Goal: Task Accomplishment & Management: Complete application form

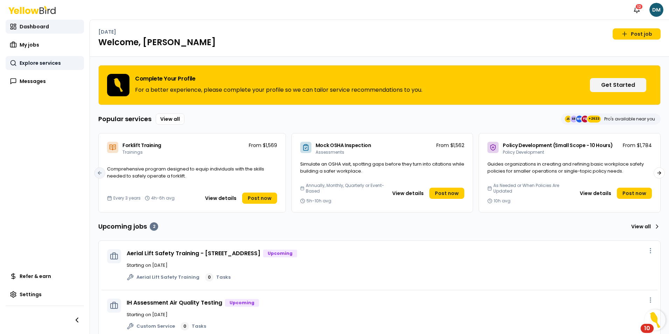
click at [34, 59] on link "Explore services" at bounding box center [45, 63] width 78 height 14
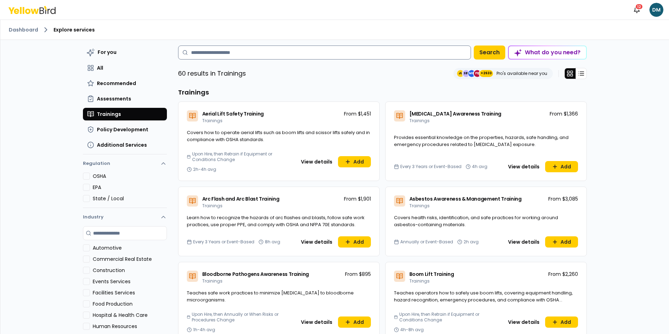
click at [320, 55] on input at bounding box center [324, 52] width 293 height 14
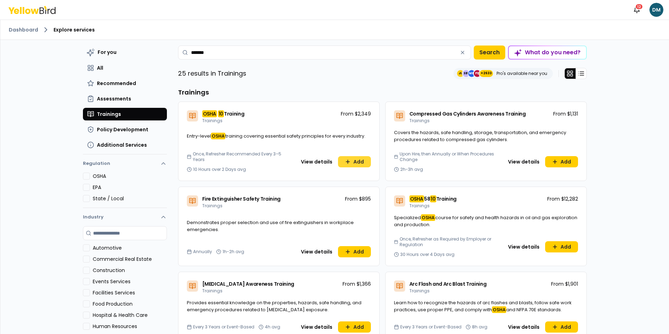
type input "*******"
click at [361, 167] on button "Add" at bounding box center [354, 161] width 33 height 11
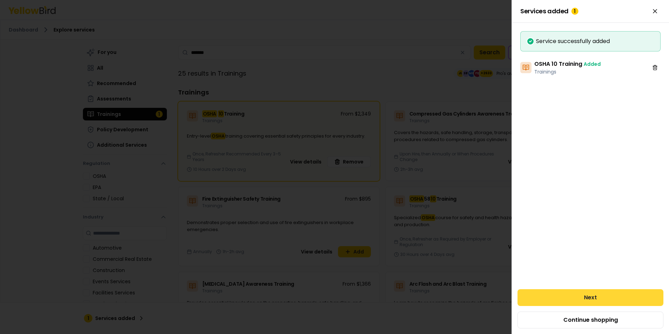
click at [587, 296] on button "Next" at bounding box center [590, 297] width 146 height 17
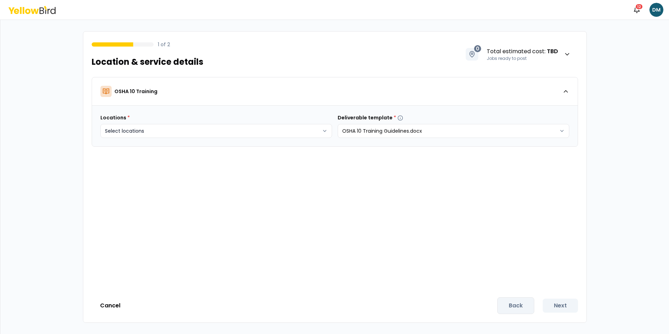
click at [262, 129] on body "Notifications 12 DM 1 of 2 Location & service details 0 Total estimated cost : …" at bounding box center [334, 167] width 669 height 334
click at [234, 289] on html "Notifications 12 DM 1 of 2 Location & service details 0 Total estimated cost : …" at bounding box center [334, 167] width 669 height 334
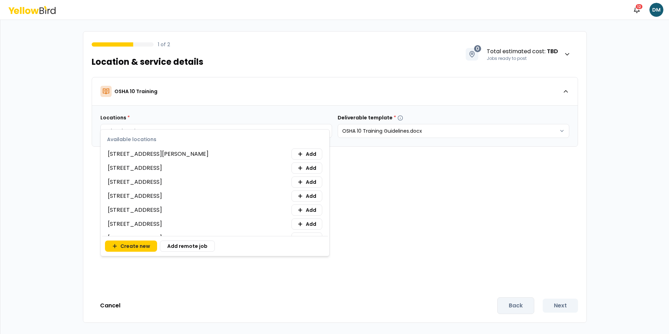
click at [219, 128] on html "Notifications 12 DM 1 of 2 Location & service details 0 Total estimated cost : …" at bounding box center [334, 167] width 669 height 334
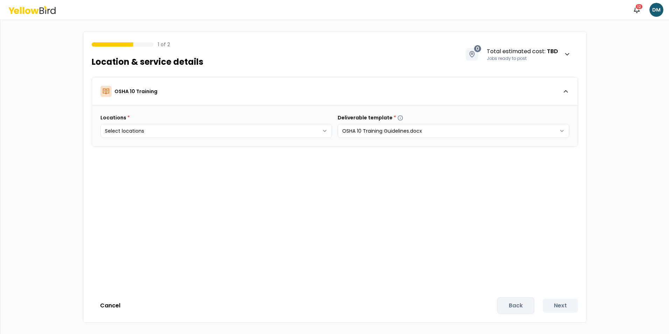
click at [455, 215] on html "Notifications 12 DM 1 of 2 Location & service details 0 Total estimated cost : …" at bounding box center [334, 167] width 669 height 334
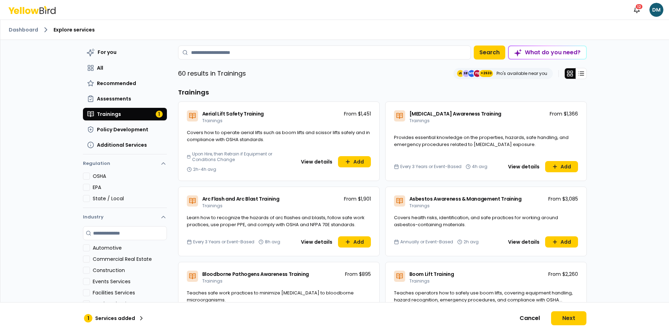
click at [119, 110] on button "Trainings 1" at bounding box center [125, 114] width 84 height 13
click at [106, 317] on p "Services added" at bounding box center [115, 317] width 40 height 7
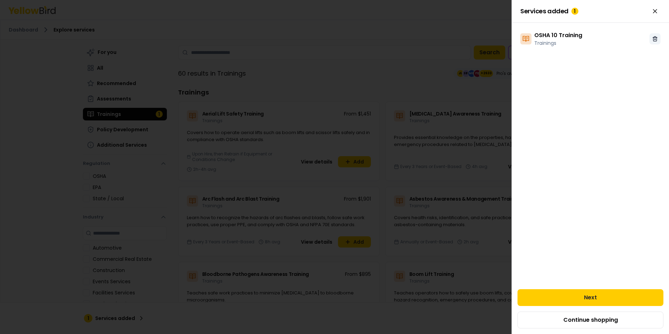
click at [654, 38] on icon at bounding box center [655, 39] width 6 height 6
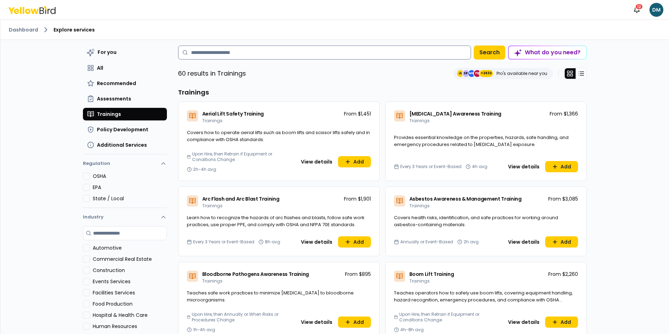
click at [248, 51] on input at bounding box center [324, 52] width 293 height 14
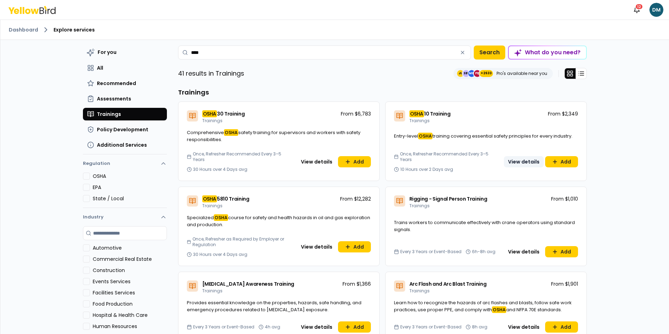
type input "****"
click at [522, 158] on button "View details" at bounding box center [524, 161] width 40 height 11
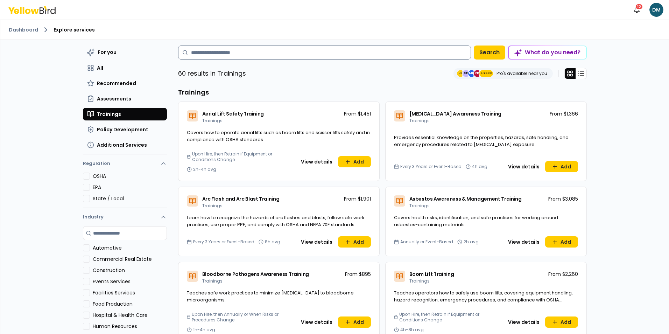
click at [256, 51] on input at bounding box center [324, 52] width 293 height 14
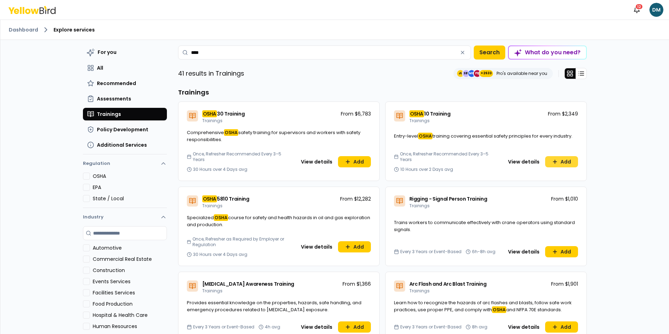
type input "****"
click at [566, 156] on button "Add" at bounding box center [561, 161] width 33 height 11
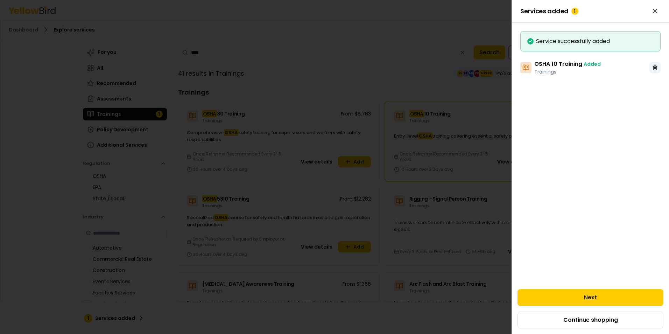
click at [655, 68] on line at bounding box center [655, 67] width 0 height 1
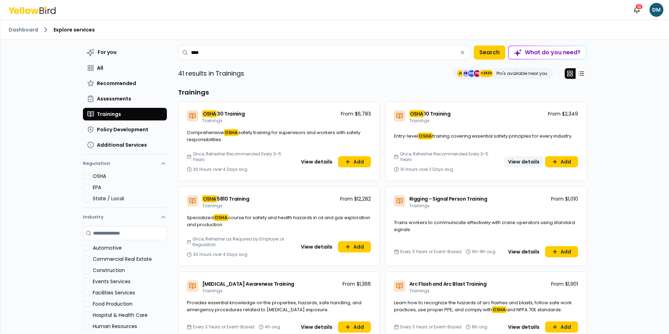
click at [520, 159] on button "View details" at bounding box center [524, 161] width 40 height 11
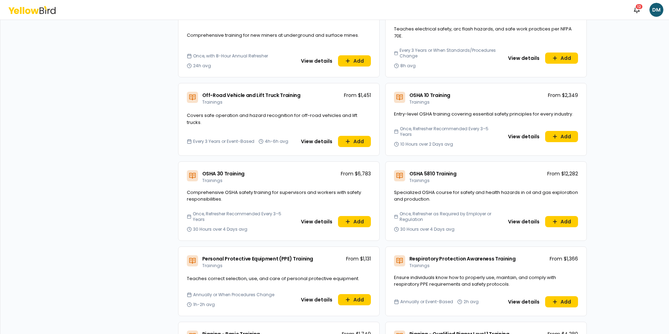
scroll to position [1644, 0]
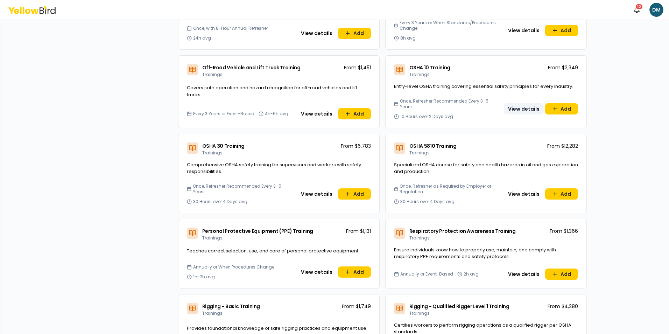
click at [513, 103] on button "View details" at bounding box center [524, 108] width 40 height 11
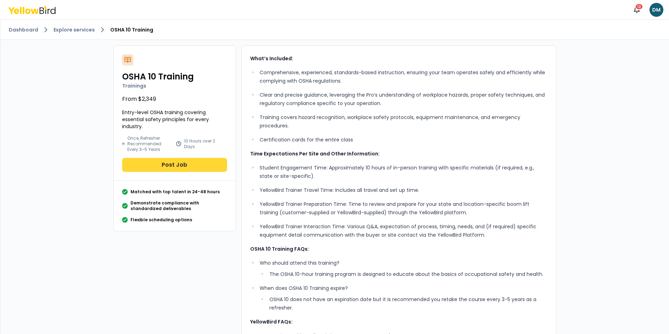
click at [159, 164] on button "Post Job" at bounding box center [174, 165] width 105 height 14
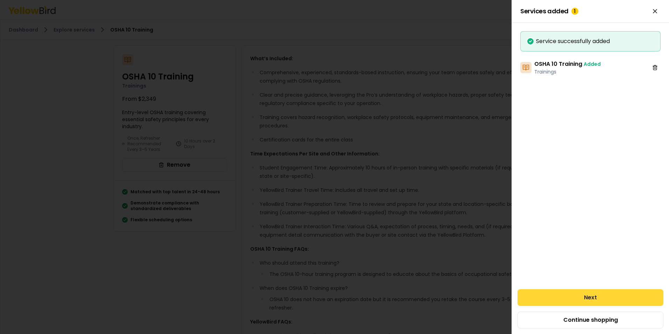
click at [592, 295] on button "Next" at bounding box center [590, 297] width 146 height 17
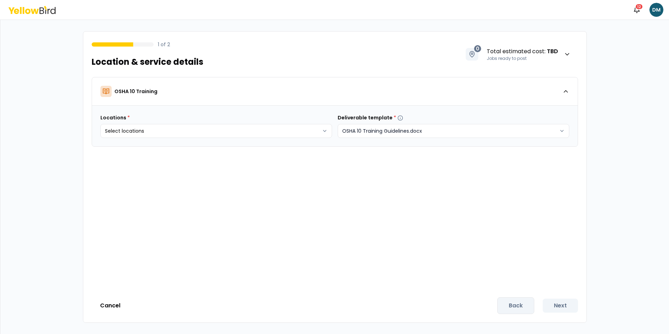
click at [379, 128] on html "Notifications 12 DM 1 of 2 Location & service details 0 Total estimated cost : …" at bounding box center [334, 167] width 669 height 334
click at [567, 51] on icon "button" at bounding box center [567, 54] width 7 height 7
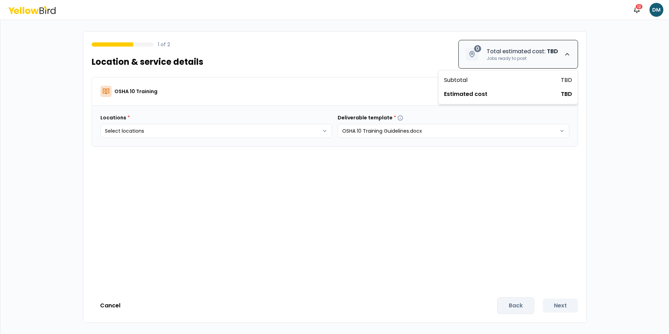
click at [567, 51] on icon "button" at bounding box center [567, 54] width 7 height 7
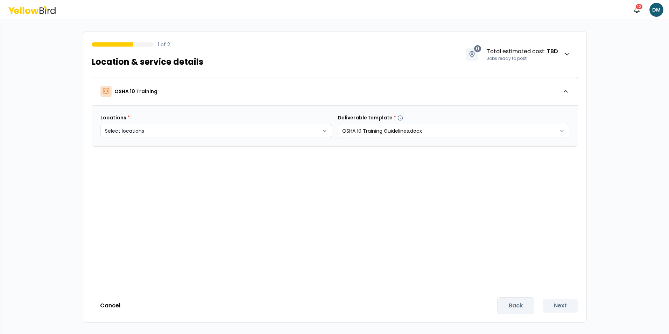
click at [178, 131] on body "Notifications 12 DM 1 of 2 Location & service details 0 Total estimated cost : …" at bounding box center [334, 167] width 669 height 334
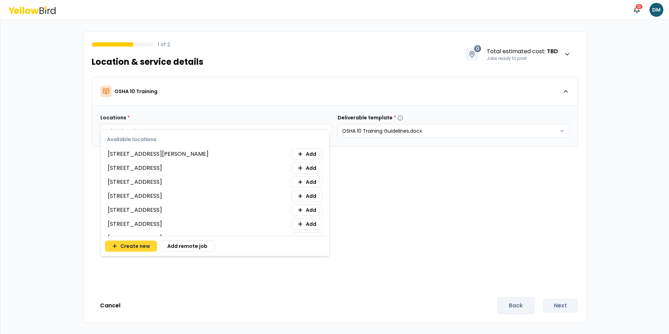
click at [139, 246] on button "Create new" at bounding box center [131, 245] width 52 height 11
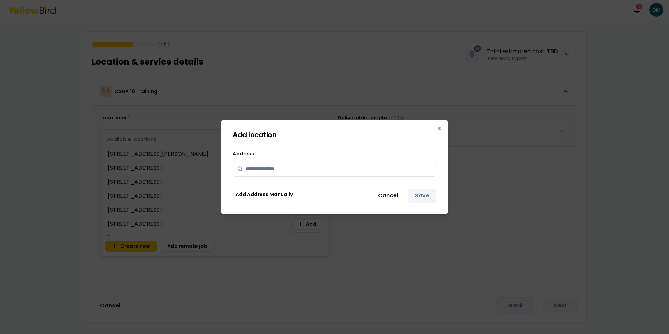
click at [298, 167] on input "text" at bounding box center [339, 168] width 186 height 15
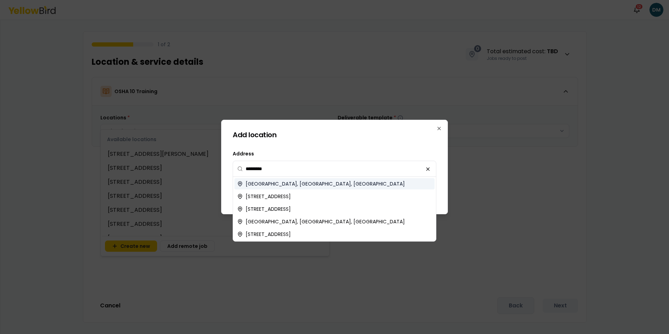
click at [290, 183] on span "[GEOGRAPHIC_DATA], [GEOGRAPHIC_DATA], [GEOGRAPHIC_DATA]" at bounding box center [325, 183] width 159 height 7
type input "**********"
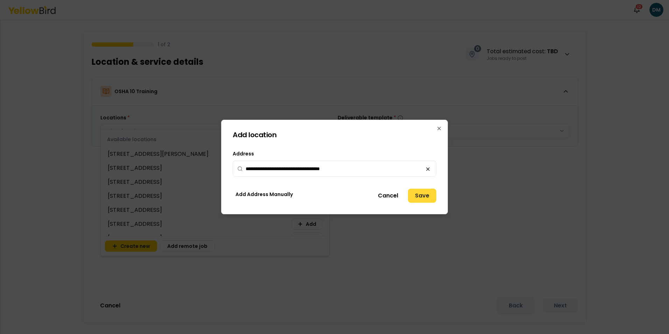
click at [423, 193] on button "Save" at bounding box center [422, 196] width 28 height 14
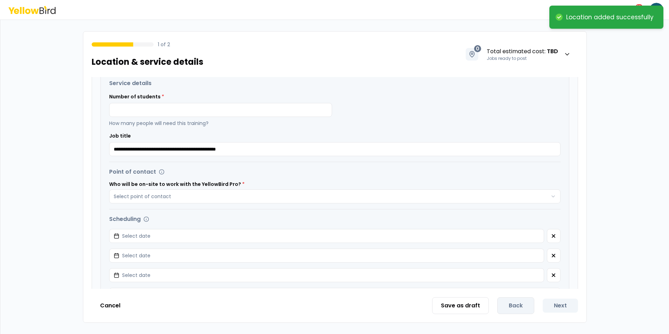
scroll to position [140, 0]
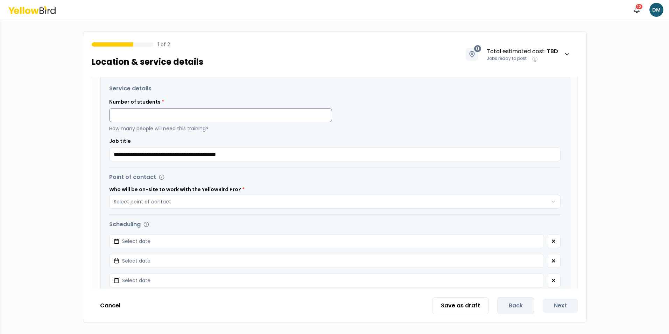
click at [204, 115] on input at bounding box center [220, 115] width 223 height 14
click at [293, 131] on p "How many people will need this training?" at bounding box center [220, 128] width 223 height 7
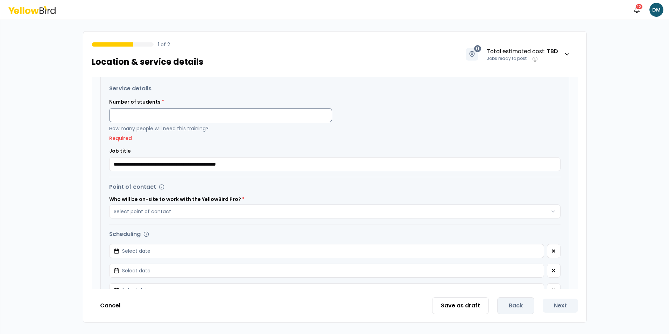
click at [147, 113] on input at bounding box center [220, 115] width 223 height 14
click at [292, 155] on div "**********" at bounding box center [334, 159] width 451 height 24
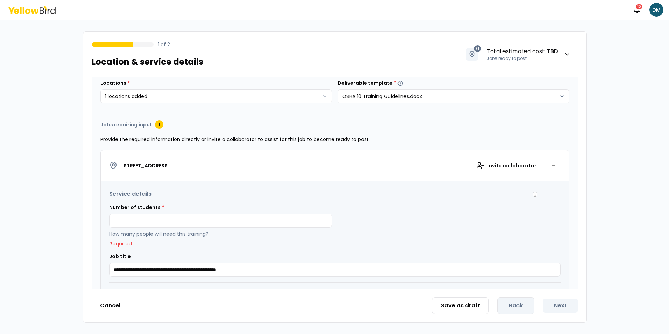
scroll to position [175, 0]
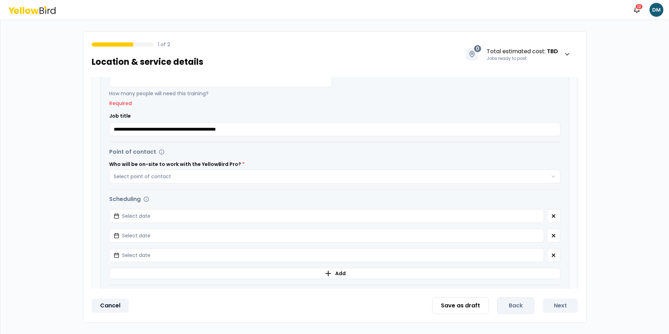
click at [103, 299] on button "Cancel" at bounding box center [110, 305] width 37 height 14
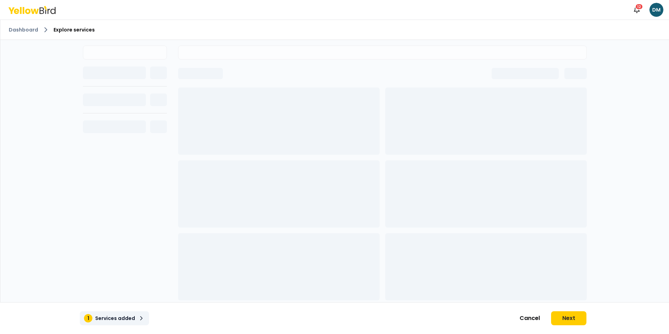
click at [113, 316] on p "Services added" at bounding box center [115, 317] width 40 height 7
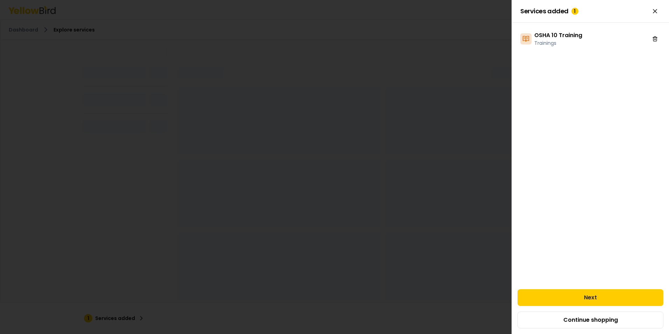
click at [576, 37] on h3 "OSHA 10 Training" at bounding box center [558, 35] width 48 height 8
click at [581, 300] on button "Next" at bounding box center [590, 297] width 146 height 17
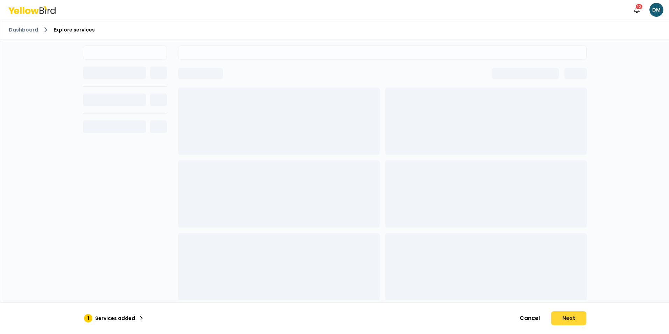
click at [567, 315] on button "Next" at bounding box center [568, 318] width 35 height 14
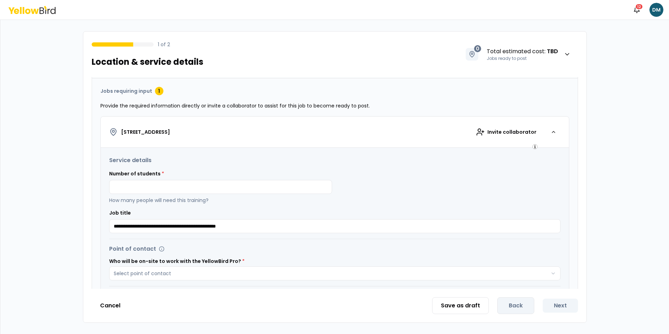
scroll to position [70, 0]
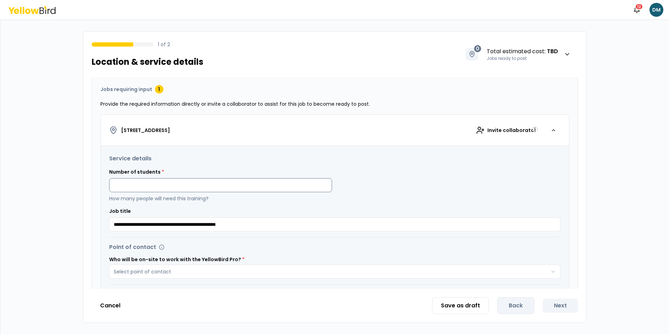
click at [197, 186] on input at bounding box center [220, 185] width 223 height 14
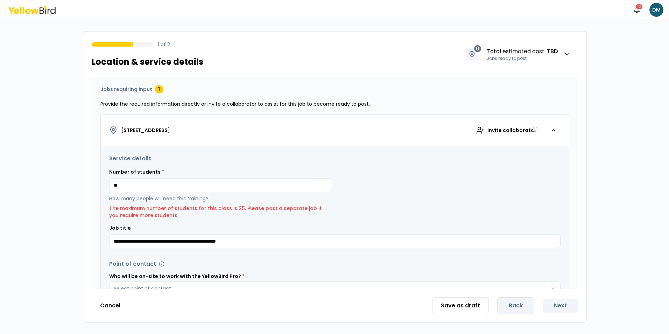
type input "**"
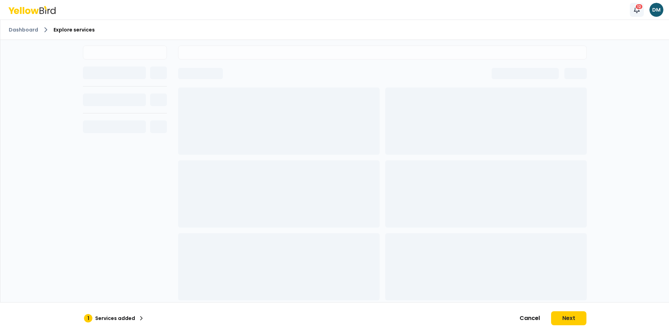
click at [642, 6] on div "12" at bounding box center [639, 6] width 8 height 6
click at [418, 28] on ol "Dashboard Explore services" at bounding box center [335, 30] width 652 height 8
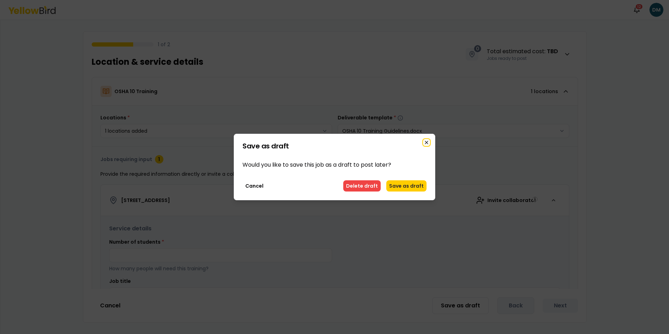
click at [429, 143] on icon "button" at bounding box center [427, 143] width 6 height 6
click at [377, 187] on button "Delete draft" at bounding box center [361, 185] width 37 height 11
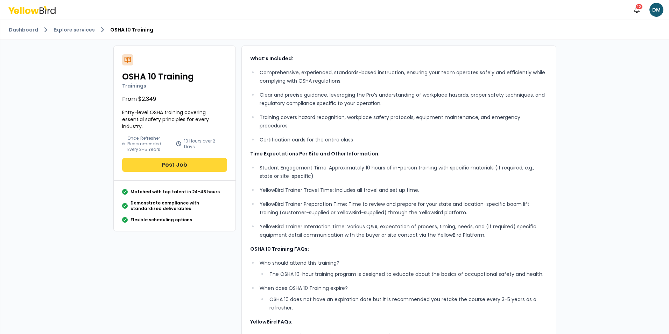
click at [187, 165] on button "Post Job" at bounding box center [174, 165] width 105 height 14
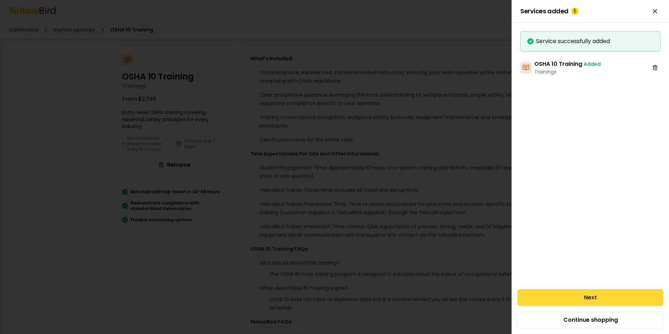
click at [570, 293] on button "Next" at bounding box center [590, 297] width 146 height 17
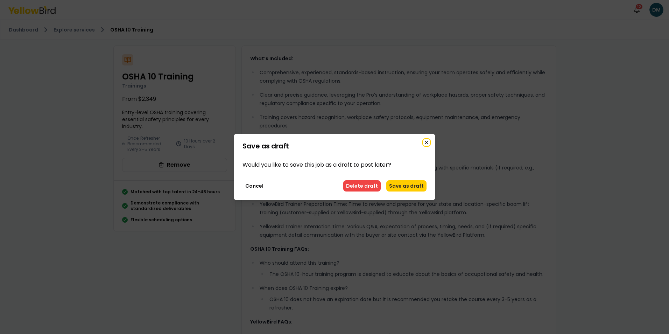
click at [427, 143] on icon "button" at bounding box center [426, 142] width 3 height 3
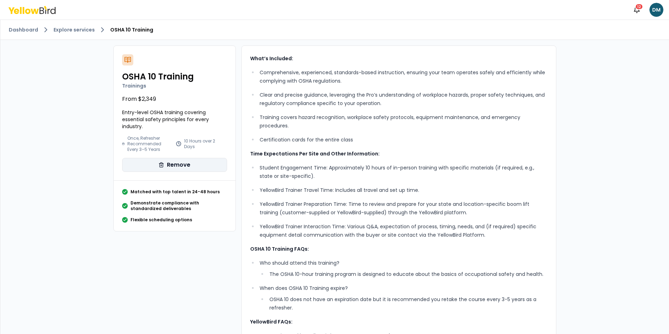
click at [167, 166] on button "Remove" at bounding box center [174, 165] width 105 height 14
click at [182, 167] on button "Post Job" at bounding box center [174, 165] width 105 height 14
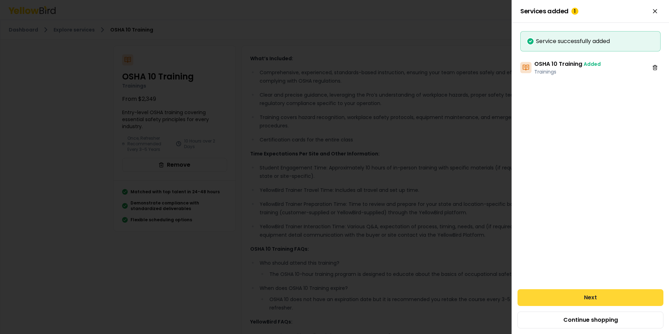
click at [577, 297] on button "Next" at bounding box center [590, 297] width 146 height 17
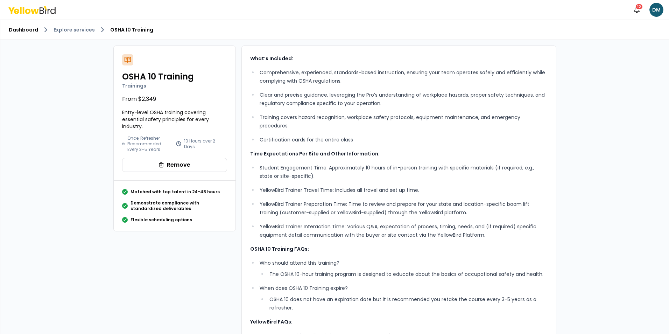
click at [14, 30] on link "Dashboard" at bounding box center [23, 29] width 29 height 7
click at [76, 31] on link "Explore services" at bounding box center [74, 29] width 41 height 7
click at [165, 159] on button "Remove" at bounding box center [174, 165] width 105 height 14
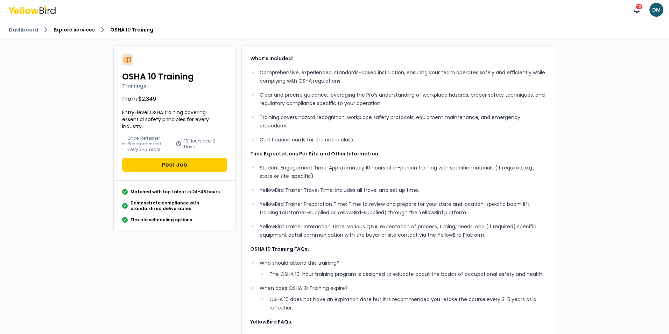
click at [80, 31] on link "Explore services" at bounding box center [74, 29] width 41 height 7
click at [19, 31] on link "Dashboard" at bounding box center [23, 29] width 29 height 7
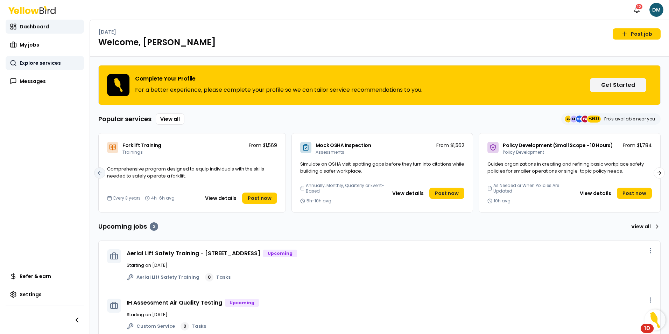
click at [43, 62] on span "Explore services" at bounding box center [40, 62] width 41 height 7
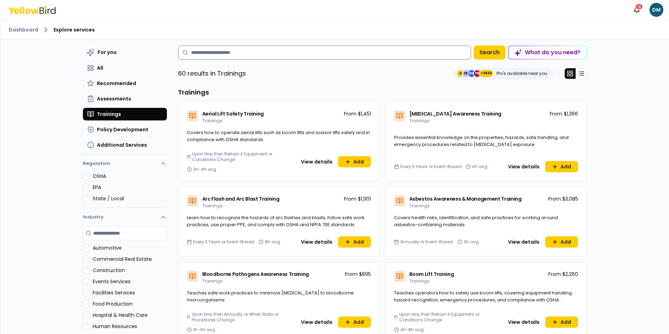
click at [237, 51] on input at bounding box center [324, 52] width 293 height 14
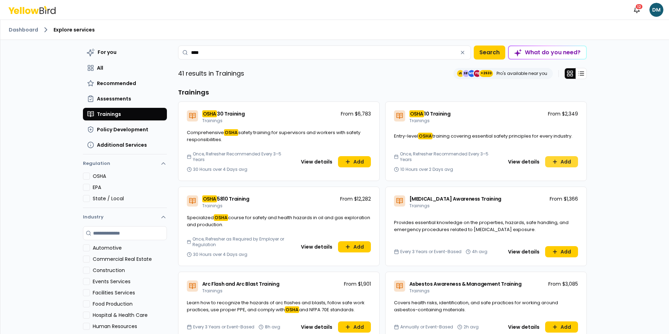
type input "****"
click at [560, 161] on button "Add" at bounding box center [561, 161] width 33 height 11
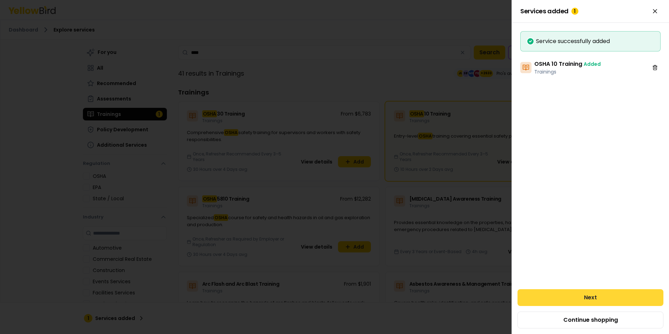
click at [587, 297] on button "Next" at bounding box center [590, 297] width 146 height 17
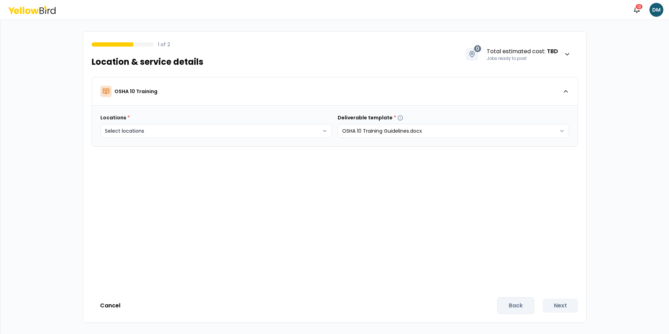
click at [275, 132] on body "Notifications 12 DM 1 of 2 Location & service details 0 Total estimated cost : …" at bounding box center [334, 167] width 669 height 334
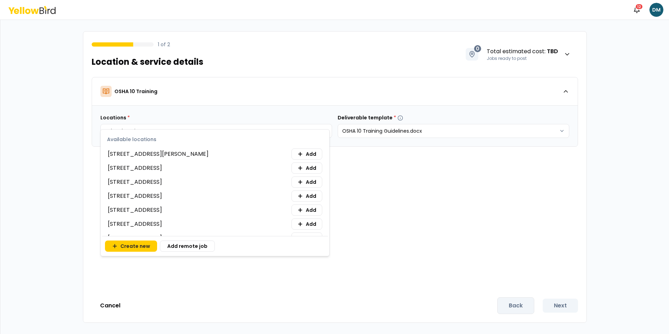
click at [365, 196] on html "Notifications 12 DM 1 of 2 Location & service details 0 Total estimated cost : …" at bounding box center [334, 167] width 669 height 334
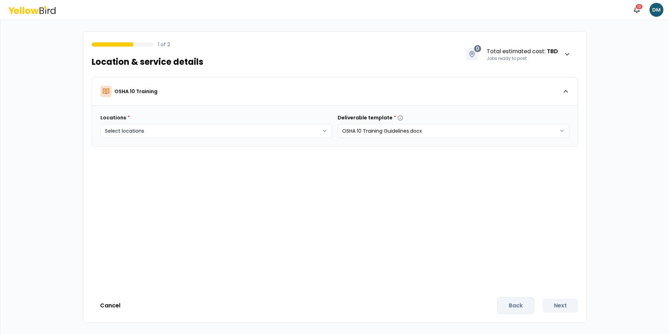
click at [259, 135] on body "Notifications 12 DM 1 of 2 Location & service details 0 Total estimated cost : …" at bounding box center [334, 167] width 669 height 334
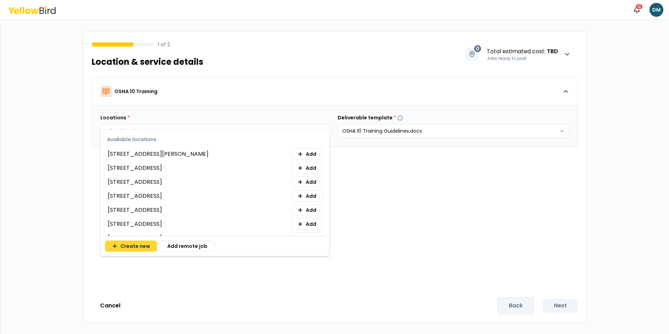
click at [144, 246] on button "Create new" at bounding box center [131, 245] width 52 height 11
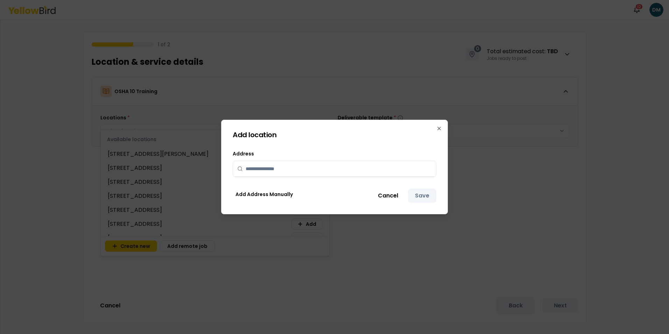
click at [278, 173] on input "text" at bounding box center [339, 168] width 186 height 15
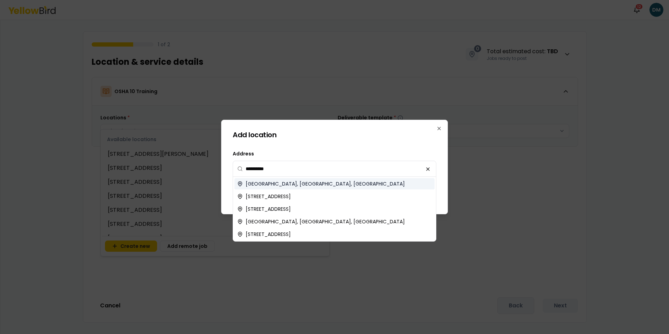
click at [283, 184] on span "[GEOGRAPHIC_DATA], [GEOGRAPHIC_DATA], [GEOGRAPHIC_DATA]" at bounding box center [325, 183] width 159 height 7
type input "**********"
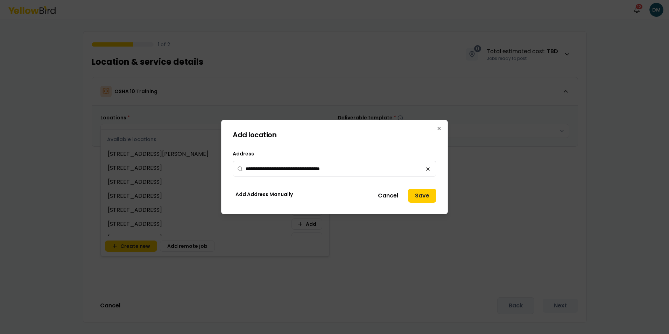
drag, startPoint x: 417, startPoint y: 196, endPoint x: 424, endPoint y: 196, distance: 7.3
click at [417, 196] on button "Save" at bounding box center [422, 196] width 28 height 14
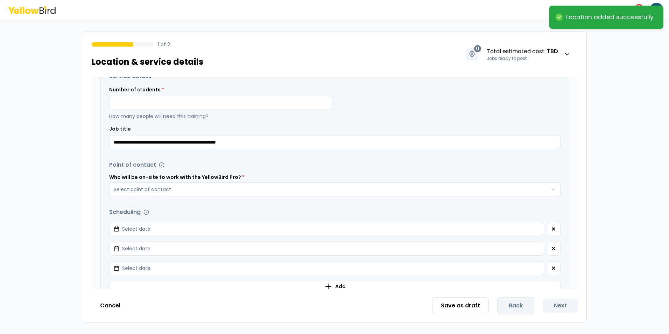
scroll to position [140, 0]
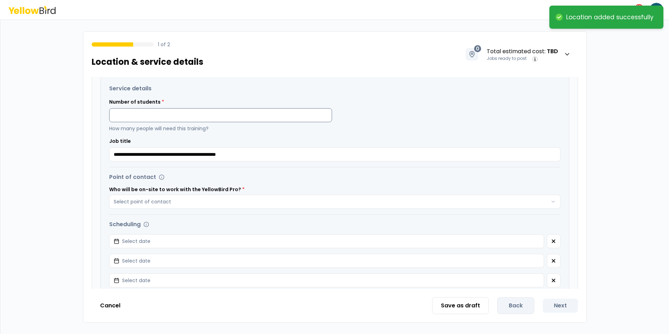
click at [166, 119] on input at bounding box center [220, 115] width 223 height 14
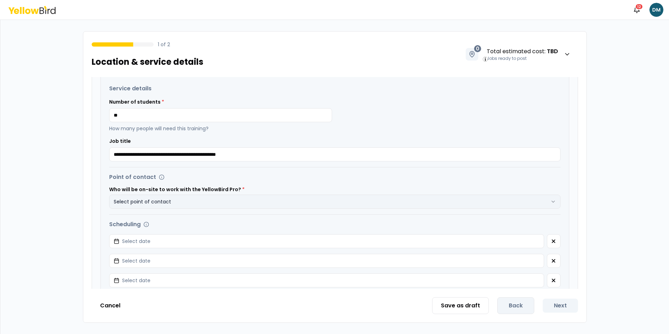
type input "**"
click at [173, 196] on button "Select point of contact" at bounding box center [334, 201] width 451 height 14
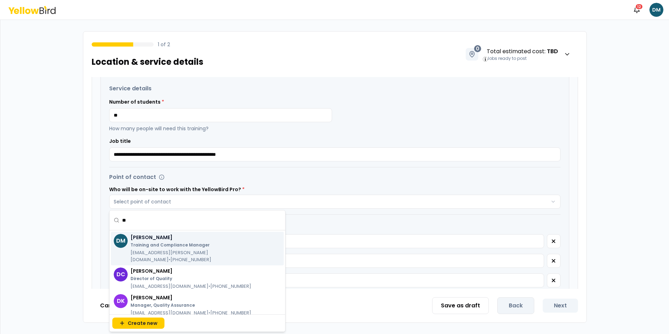
type input "**"
click at [166, 241] on div "David McManus Training and Compliance Manager dmcmanus@thompson-safety.com • (5…" at bounding box center [201, 248] width 143 height 29
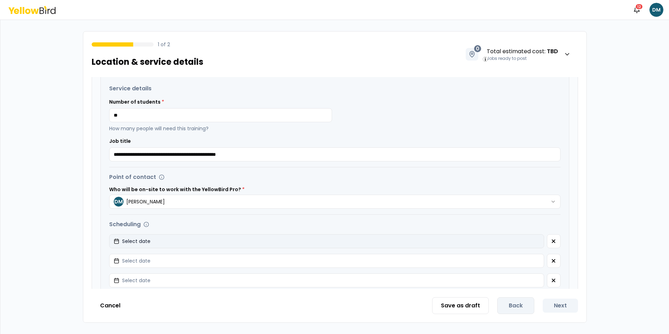
click at [253, 238] on button "Select date" at bounding box center [326, 241] width 435 height 14
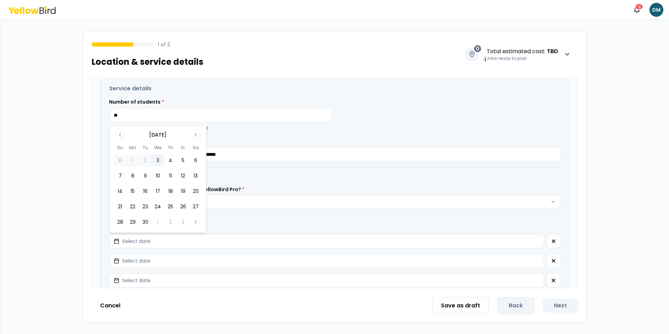
click at [159, 161] on button "3" at bounding box center [157, 160] width 13 height 13
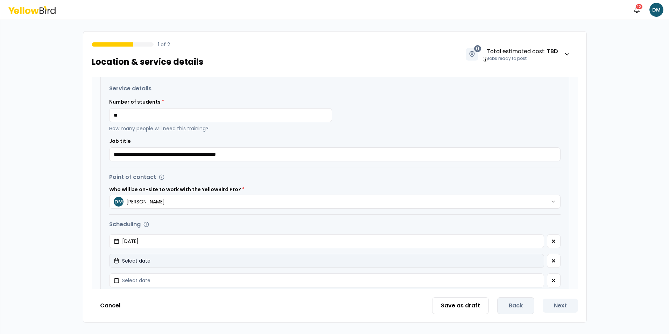
click at [179, 255] on button "Select date" at bounding box center [326, 261] width 435 height 14
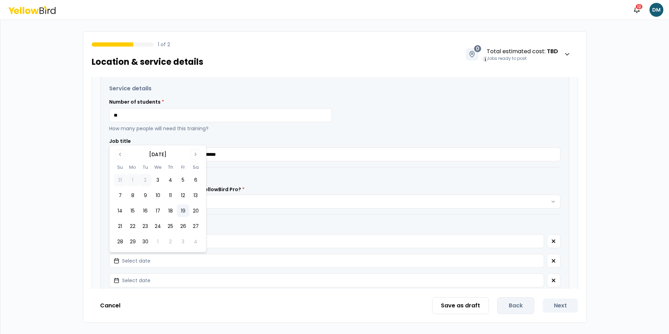
click at [188, 209] on button "19" at bounding box center [183, 210] width 13 height 13
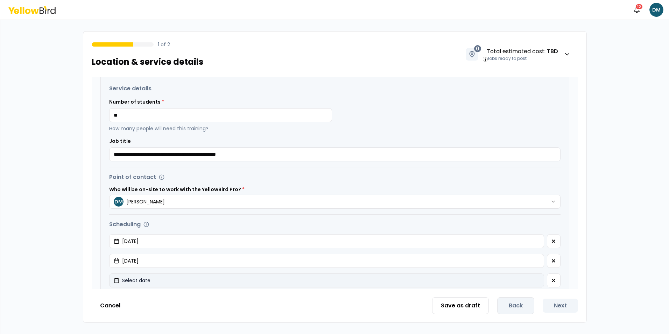
click at [174, 277] on button "Select date" at bounding box center [326, 280] width 435 height 14
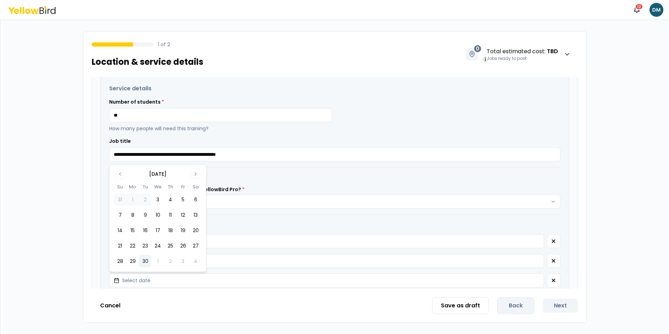
click at [144, 263] on button "30" at bounding box center [145, 261] width 13 height 13
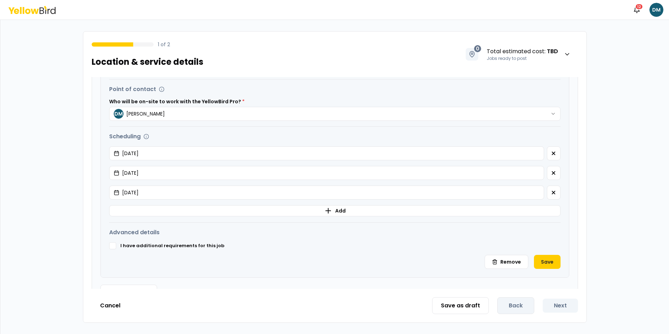
scroll to position [211, 0]
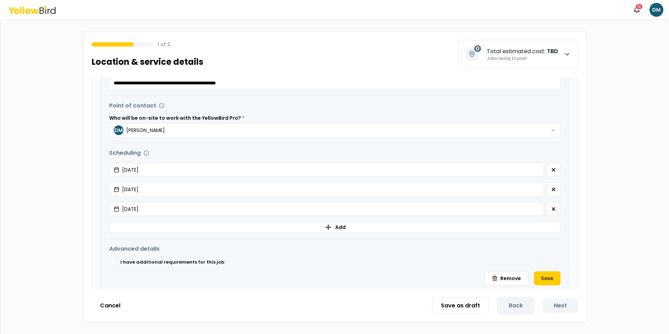
click at [569, 54] on icon "button" at bounding box center [567, 54] width 7 height 7
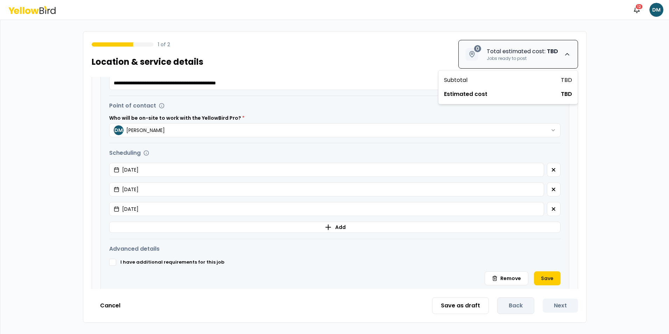
click at [569, 54] on icon "button" at bounding box center [567, 54] width 7 height 7
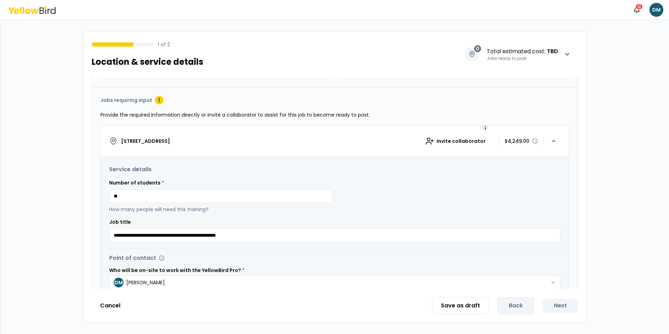
scroll to position [71, 0]
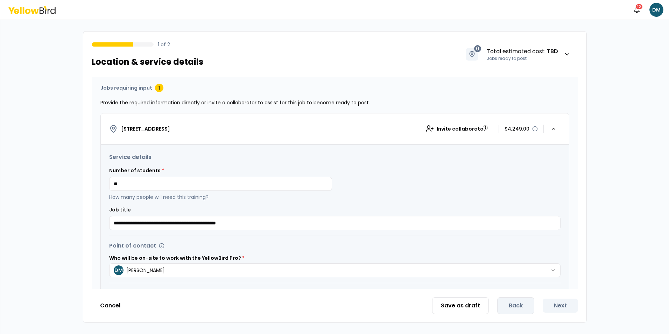
drag, startPoint x: 120, startPoint y: 184, endPoint x: 108, endPoint y: 185, distance: 11.9
click at [108, 185] on div "**********" at bounding box center [335, 288] width 468 height 289
type input "**"
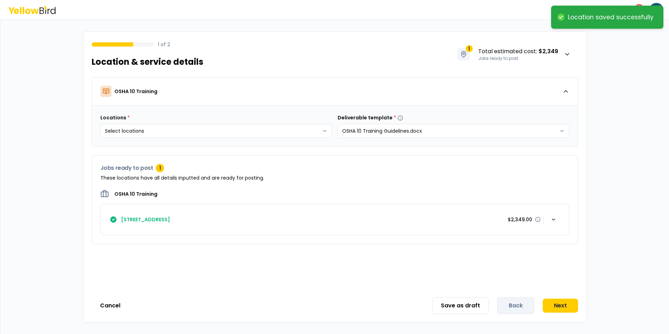
scroll to position [0, 0]
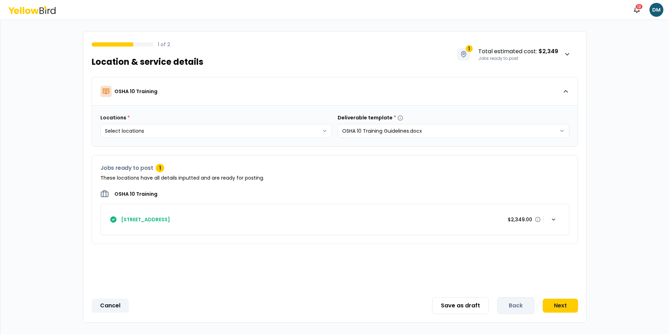
click at [110, 307] on button "Cancel" at bounding box center [110, 305] width 37 height 14
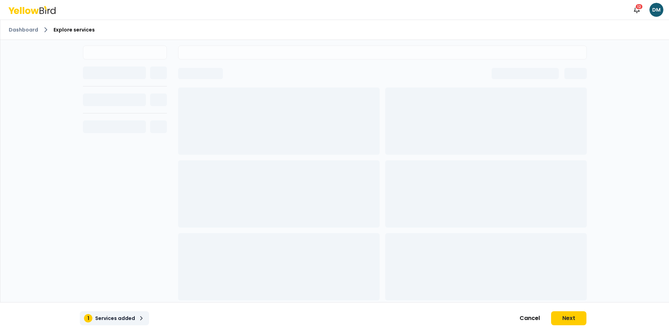
click at [125, 316] on p "Services added" at bounding box center [115, 317] width 40 height 7
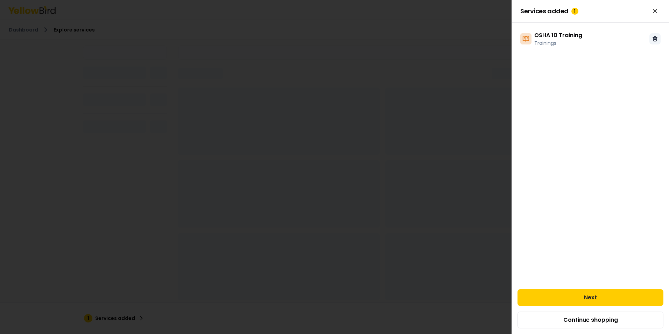
click at [655, 38] on icon at bounding box center [655, 39] width 6 height 6
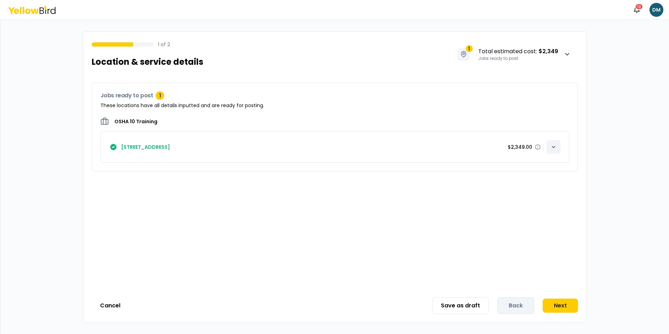
click at [552, 146] on icon "button" at bounding box center [553, 146] width 3 height 1
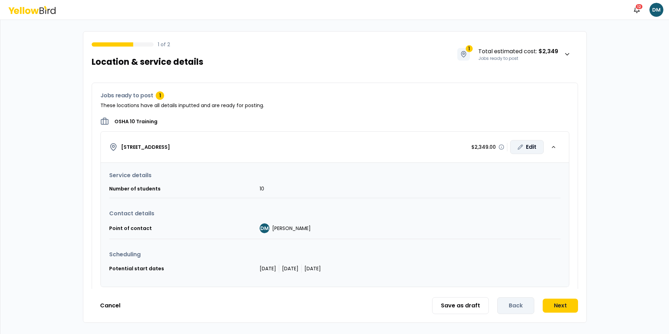
click at [525, 149] on div "Edit" at bounding box center [527, 147] width 34 height 14
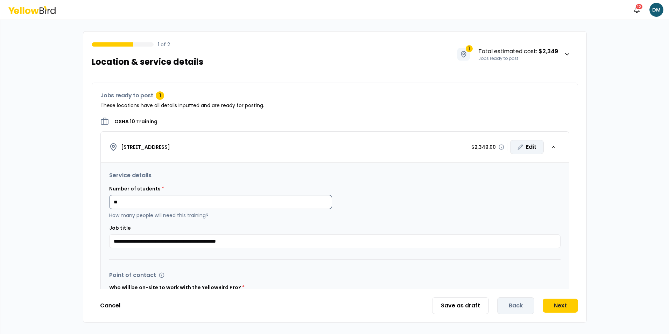
click at [146, 199] on input "**" at bounding box center [220, 202] width 223 height 14
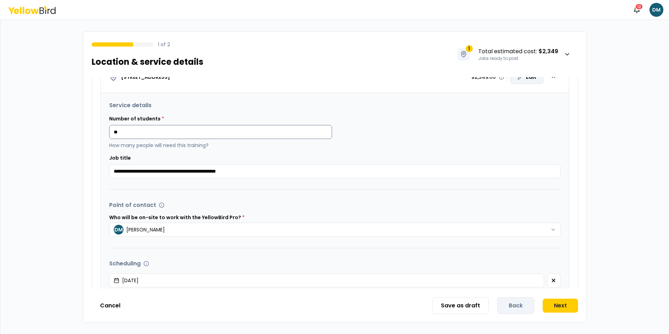
scroll to position [35, 0]
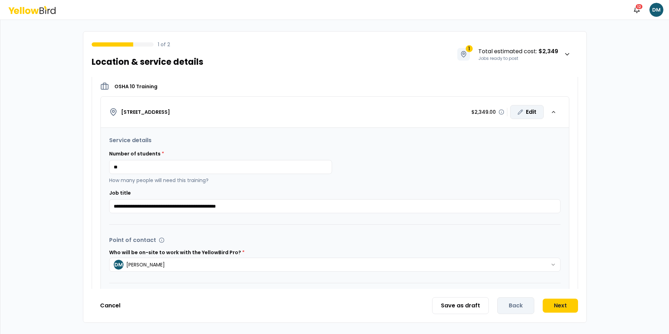
type input "*"
click at [219, 171] on input at bounding box center [220, 167] width 223 height 14
type input "*"
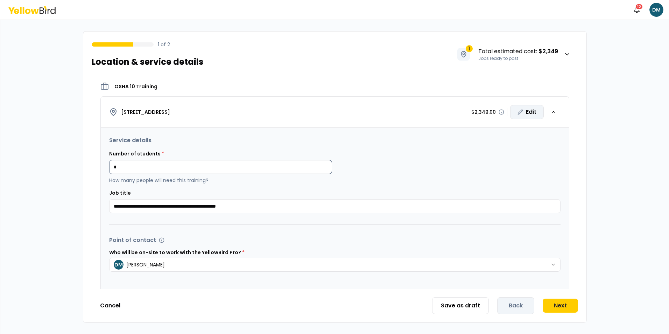
type input "**"
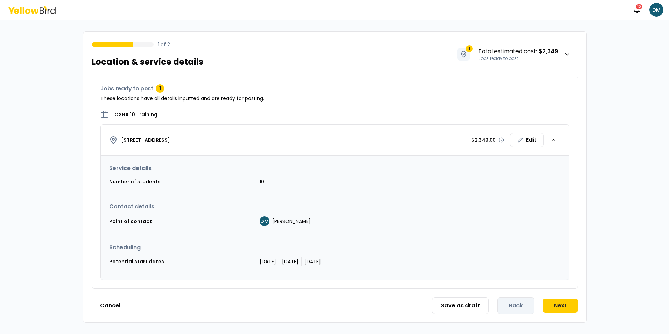
scroll to position [7, 0]
click at [523, 141] on div "Edit" at bounding box center [527, 140] width 34 height 14
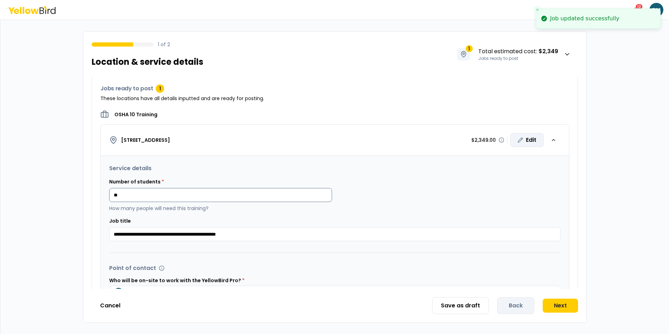
click at [133, 198] on input "**" at bounding box center [220, 195] width 223 height 14
type input "*"
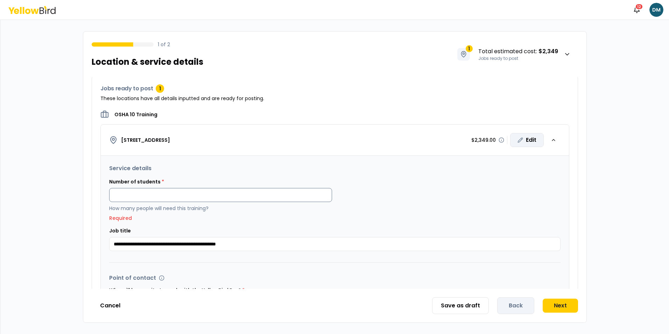
type input "*"
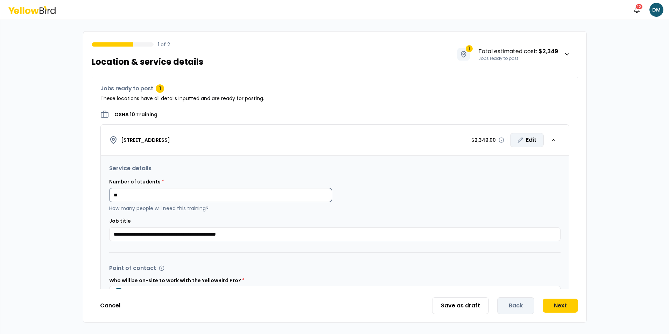
type input "*"
type input "**"
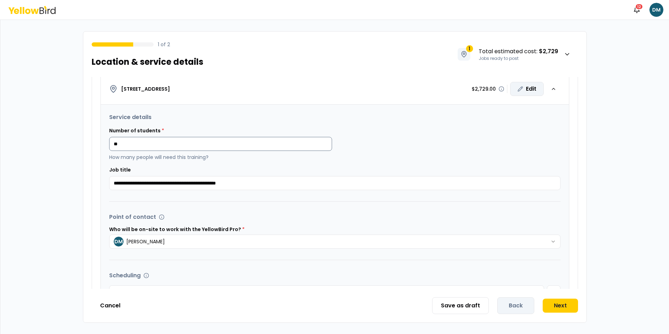
scroll to position [0, 0]
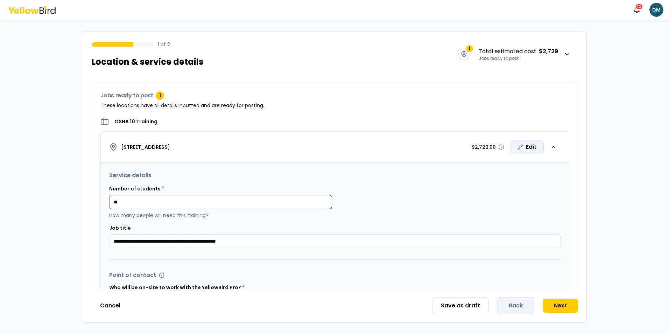
drag, startPoint x: 120, startPoint y: 202, endPoint x: 114, endPoint y: 202, distance: 5.9
click at [114, 202] on input "**" at bounding box center [220, 202] width 223 height 14
type input "**"
click at [173, 197] on input "**" at bounding box center [220, 202] width 223 height 14
drag, startPoint x: 137, startPoint y: 200, endPoint x: 110, endPoint y: 201, distance: 27.0
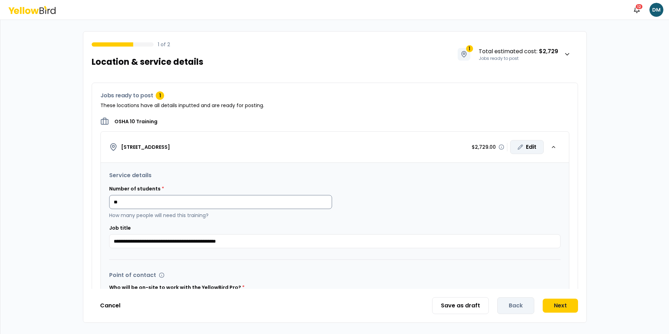
click at [110, 201] on input "**" at bounding box center [220, 202] width 223 height 14
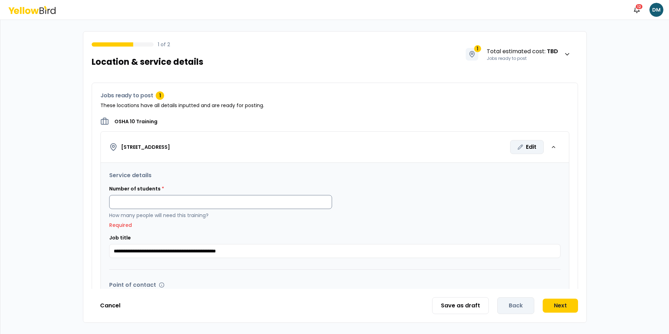
click at [125, 203] on input at bounding box center [220, 202] width 223 height 14
click at [170, 199] on input at bounding box center [220, 202] width 223 height 14
click at [179, 200] on input at bounding box center [220, 202] width 223 height 14
click at [193, 251] on input "**********" at bounding box center [334, 251] width 451 height 14
click at [162, 198] on input at bounding box center [220, 202] width 223 height 14
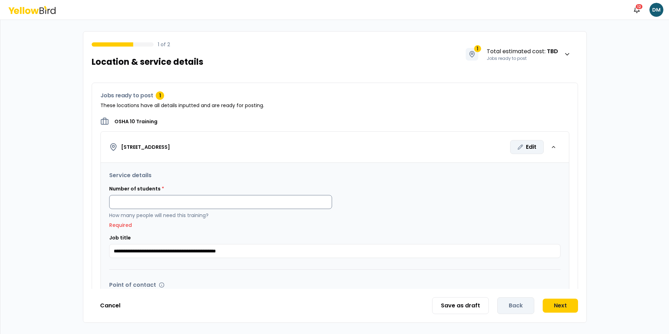
click at [231, 205] on input at bounding box center [220, 202] width 223 height 14
click at [148, 205] on input at bounding box center [220, 202] width 223 height 14
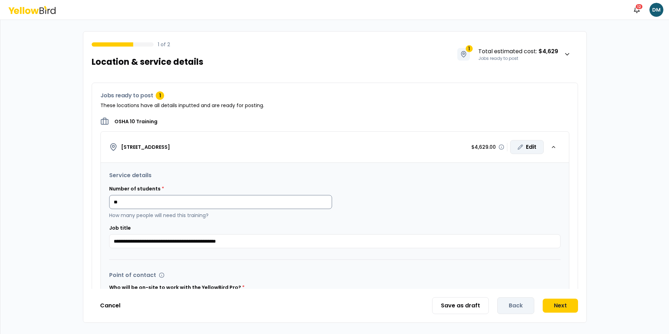
type input "*"
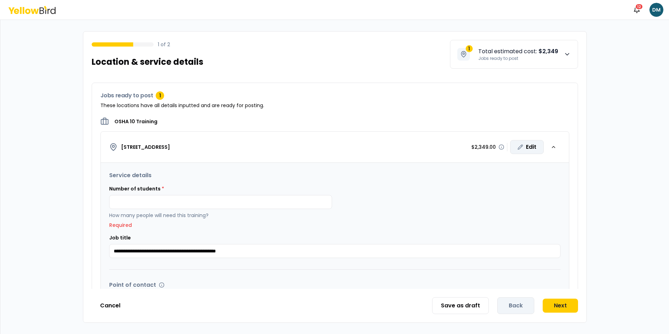
click at [566, 52] on icon "button" at bounding box center [567, 54] width 7 height 7
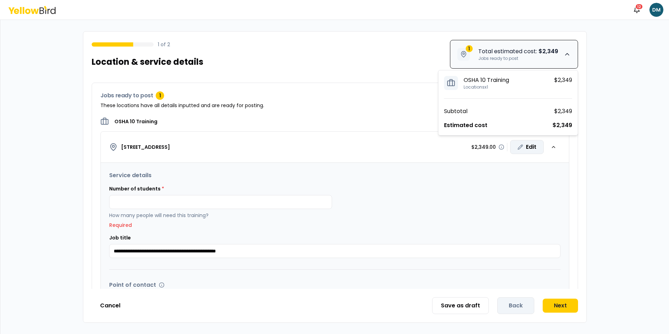
click at [566, 52] on icon "button" at bounding box center [567, 54] width 7 height 7
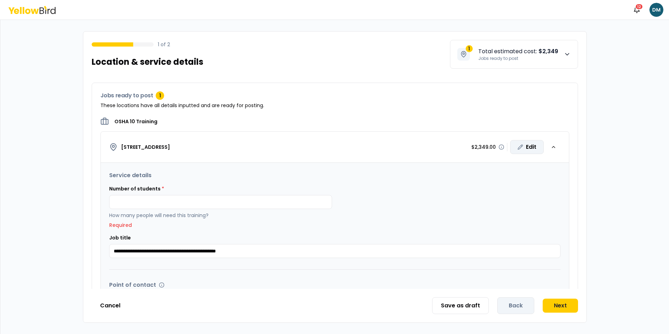
click at [569, 52] on icon "button" at bounding box center [567, 54] width 7 height 7
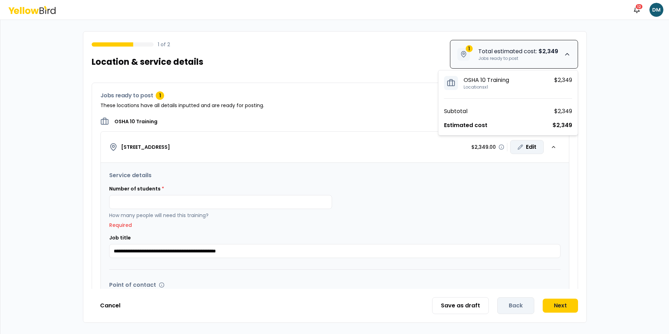
click at [569, 52] on icon "button" at bounding box center [567, 54] width 7 height 7
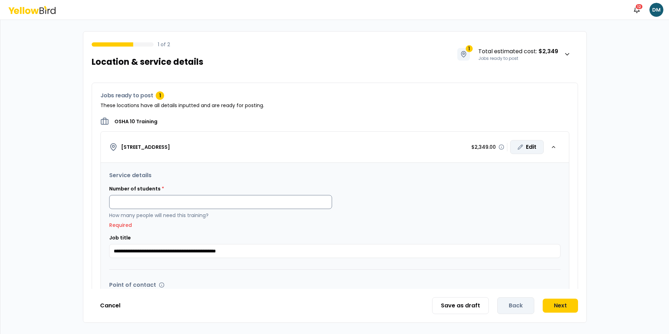
click at [171, 201] on input at bounding box center [220, 202] width 223 height 14
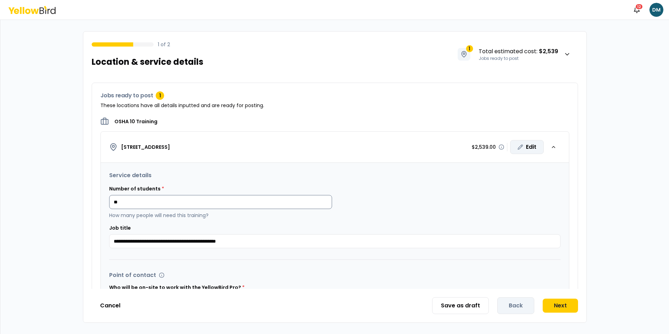
type input "*"
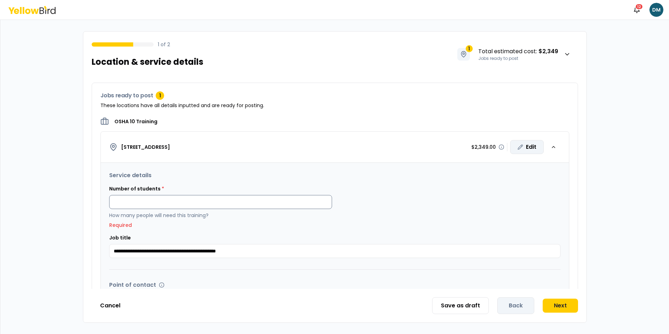
type input "*"
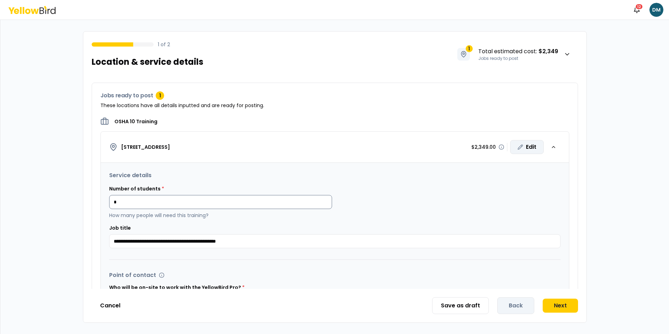
type input "**"
drag, startPoint x: 119, startPoint y: 204, endPoint x: 111, endPoint y: 204, distance: 7.7
click at [111, 204] on input "**" at bounding box center [220, 202] width 223 height 14
